Goal: Navigation & Orientation: Go to known website

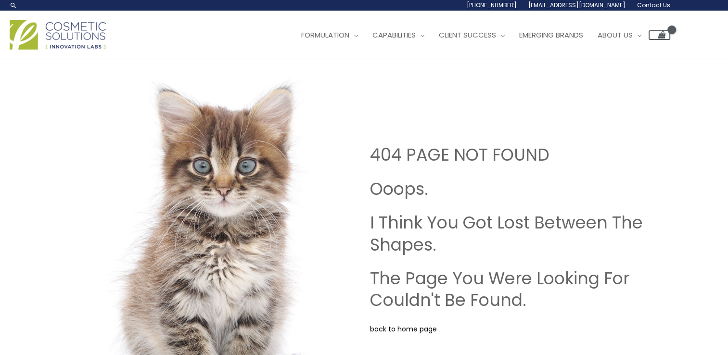
click at [87, 33] on img at bounding box center [58, 34] width 96 height 29
